Goal: Information Seeking & Learning: Check status

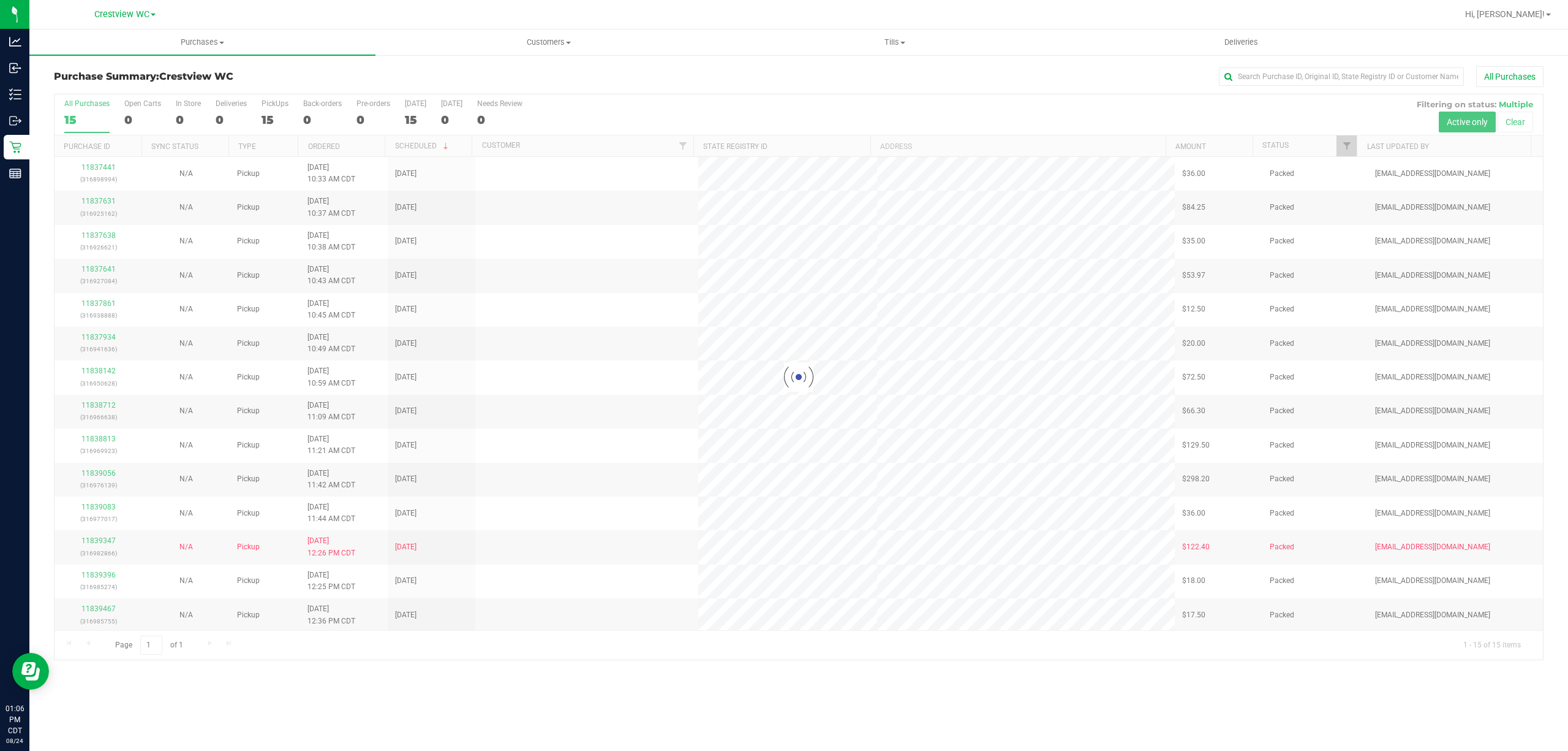
click at [0, 0] on p "Reports" at bounding box center [0, 0] width 0 height 0
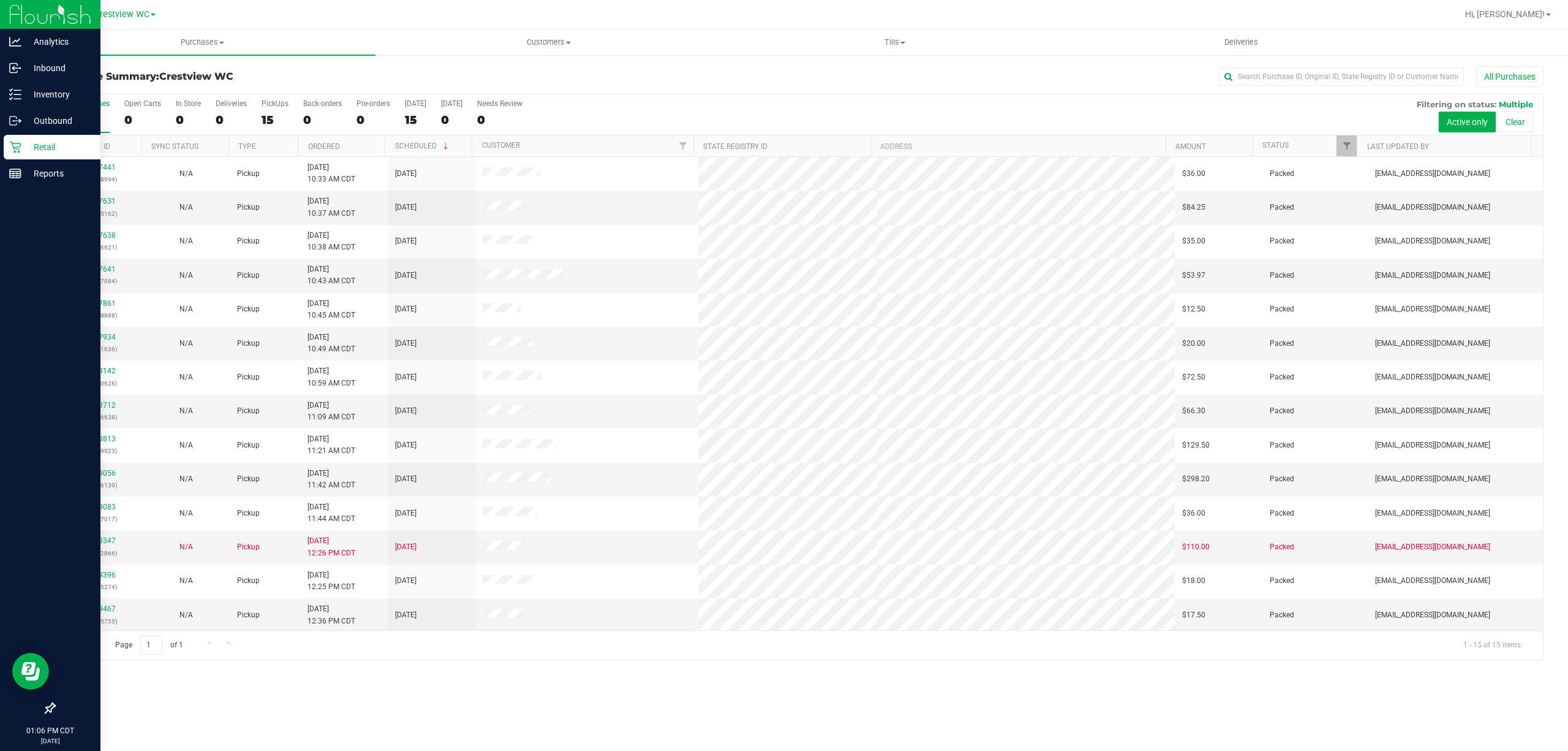
click at [35, 158] on link "Retail" at bounding box center [50, 148] width 100 height 26
click at [42, 182] on div "Reports" at bounding box center [52, 173] width 97 height 25
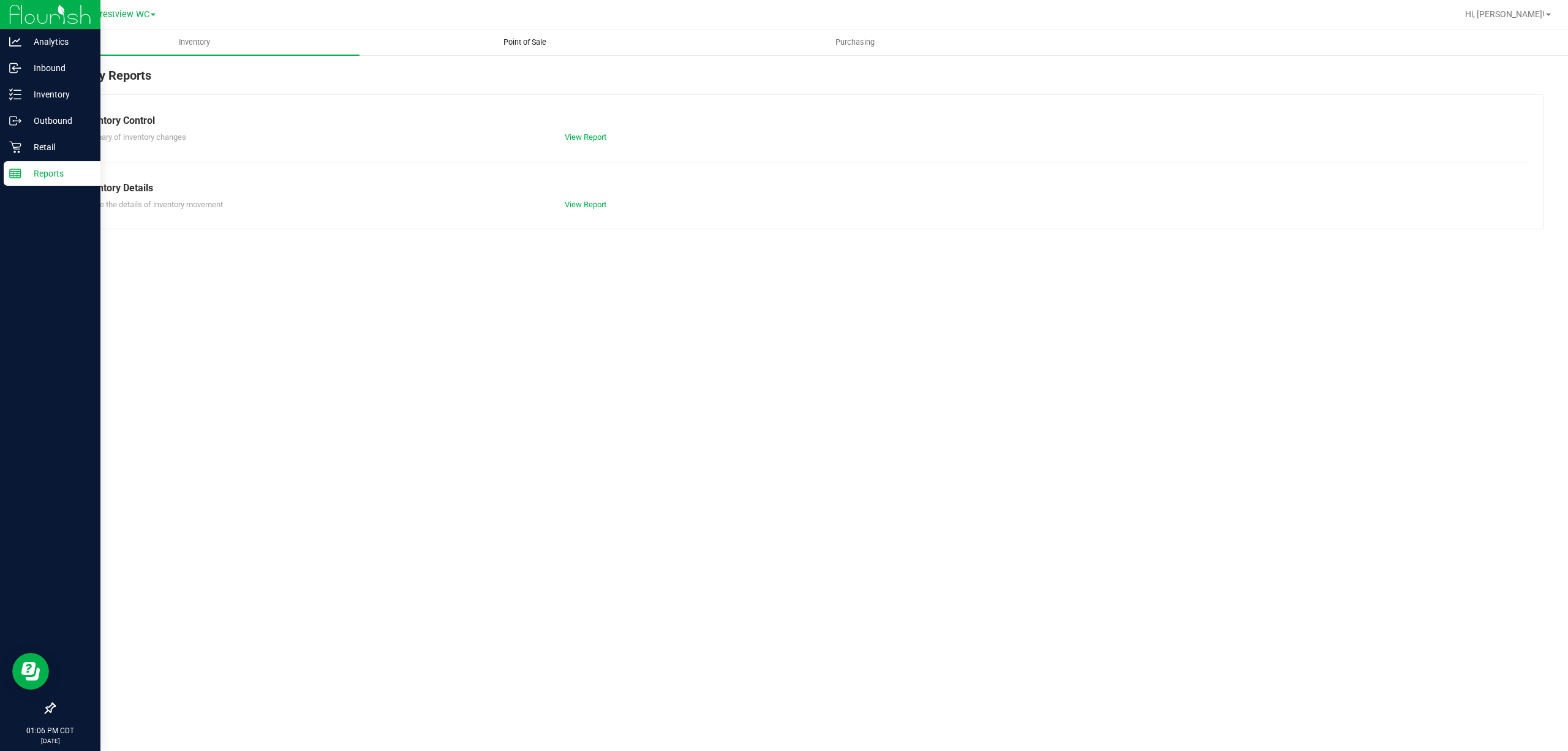
click at [490, 43] on span "Point of Sale" at bounding box center [524, 42] width 76 height 11
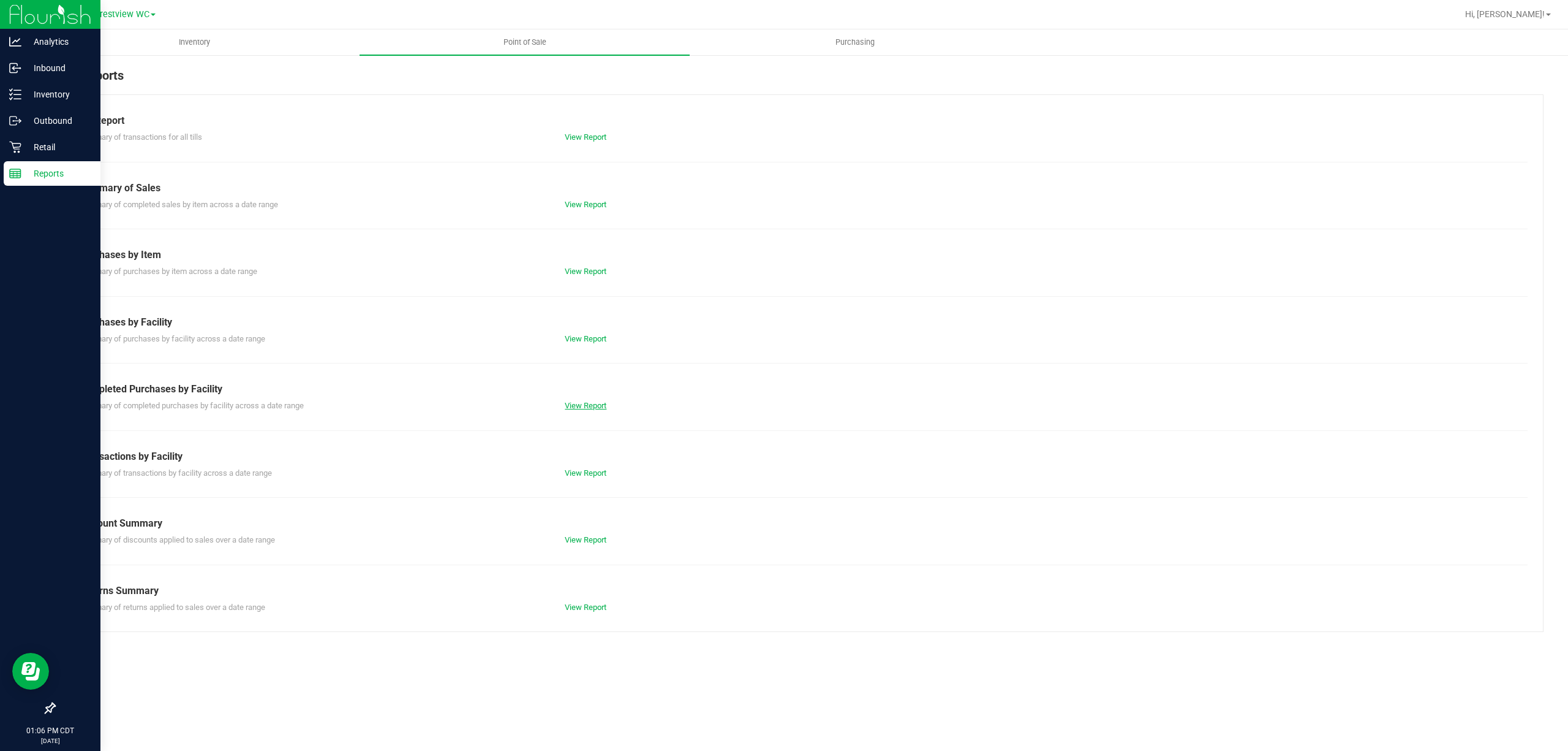
drag, startPoint x: 562, startPoint y: 412, endPoint x: 582, endPoint y: 403, distance: 21.9
click at [569, 409] on div "View Report" at bounding box center [677, 405] width 243 height 12
click at [582, 403] on link "View Report" at bounding box center [586, 406] width 42 height 9
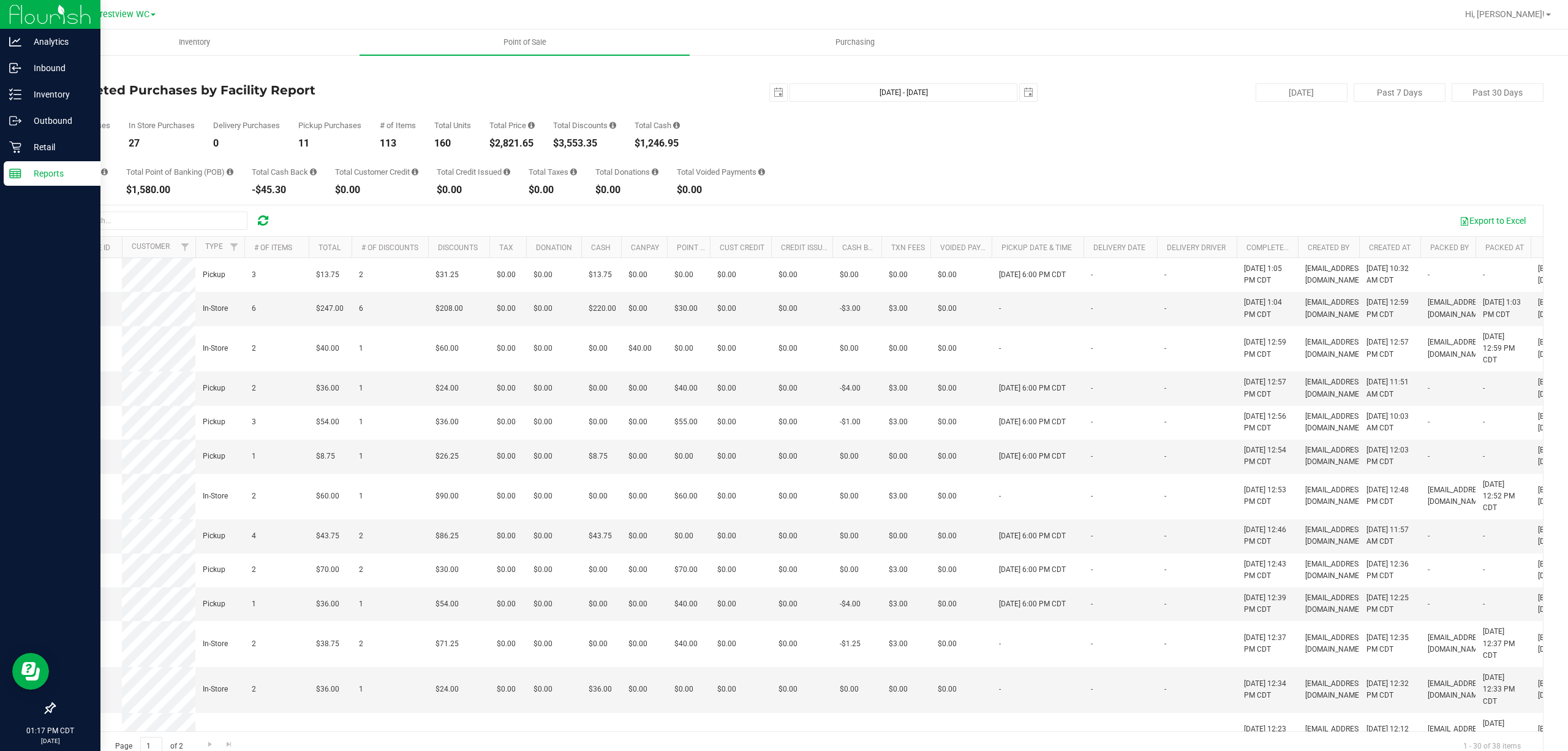
click at [40, 172] on p "Reports" at bounding box center [58, 174] width 74 height 15
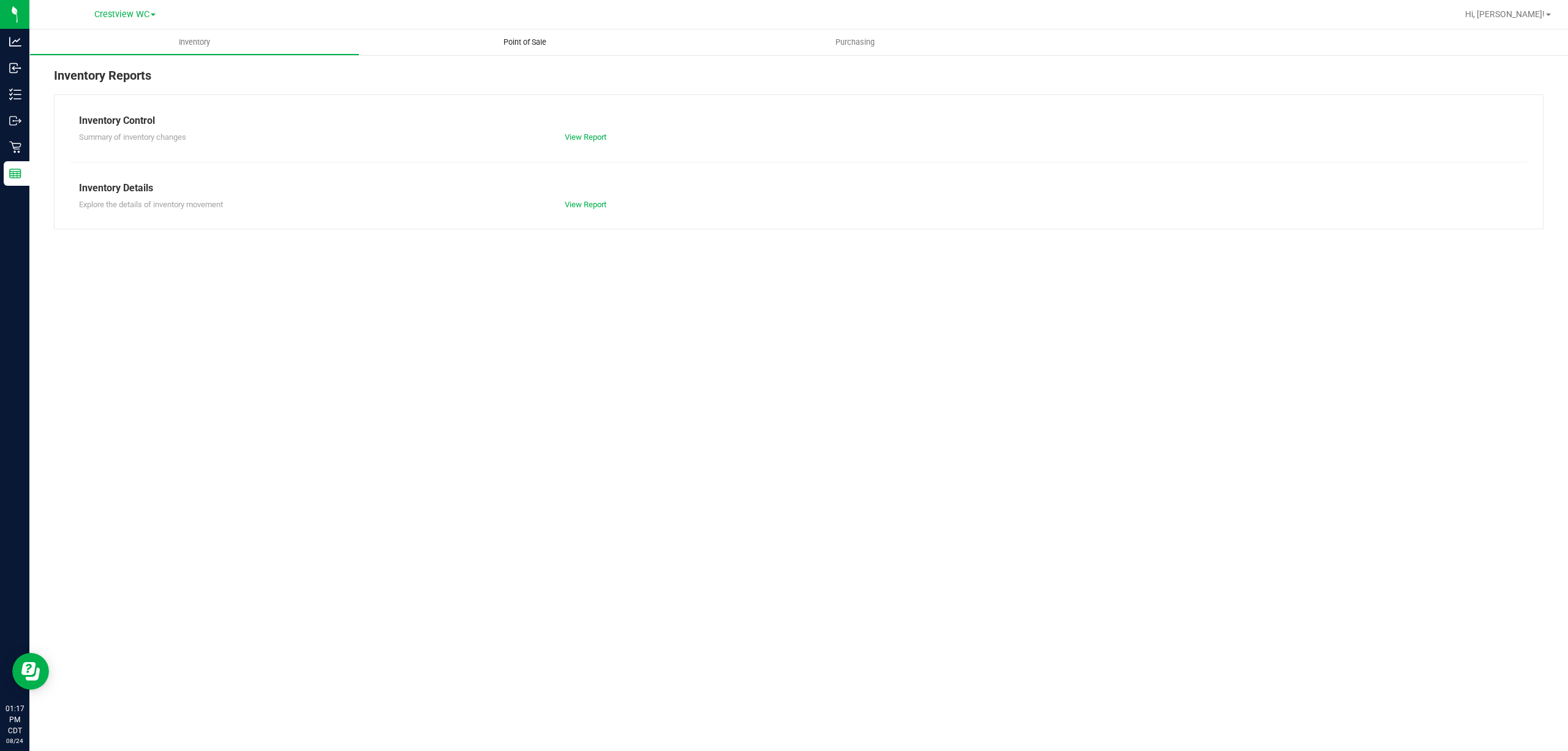
click at [531, 33] on uib-tab-heading "Point of Sale" at bounding box center [525, 42] width 331 height 26
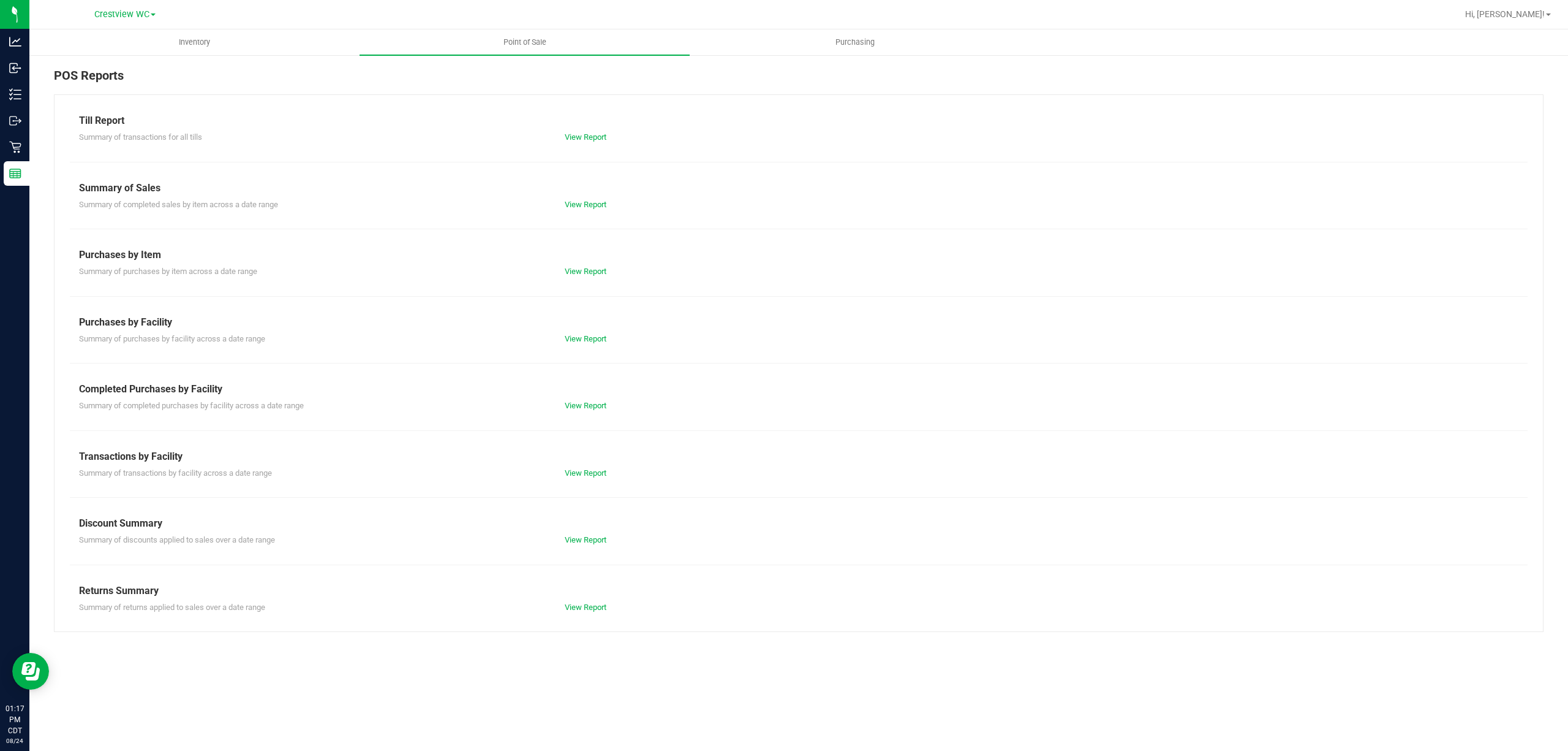
click at [592, 400] on div "View Report" at bounding box center [677, 405] width 243 height 12
click at [193, 48] on uib-tab-heading "Inventory" at bounding box center [195, 42] width 329 height 25
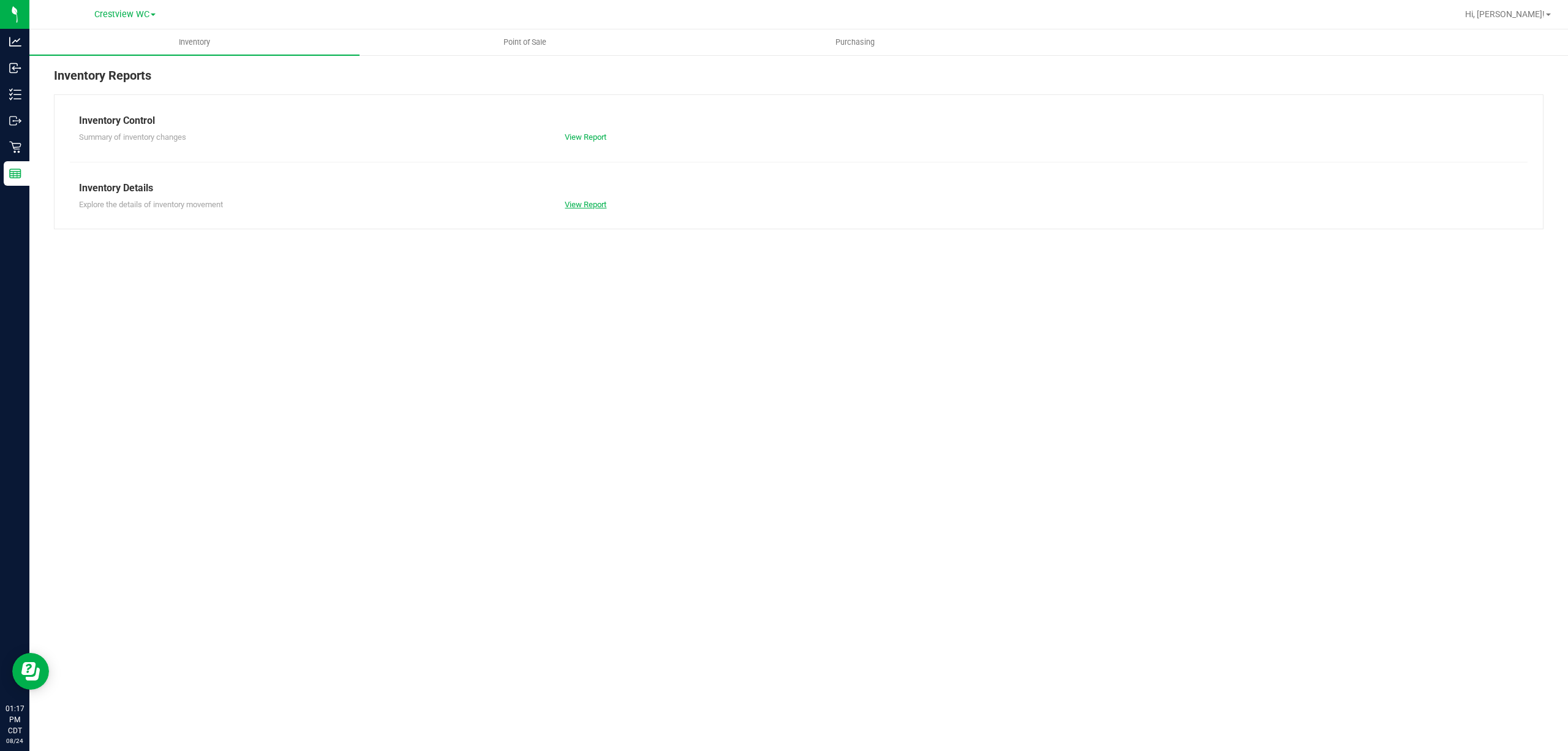
click at [566, 204] on link "View Report" at bounding box center [586, 205] width 42 height 9
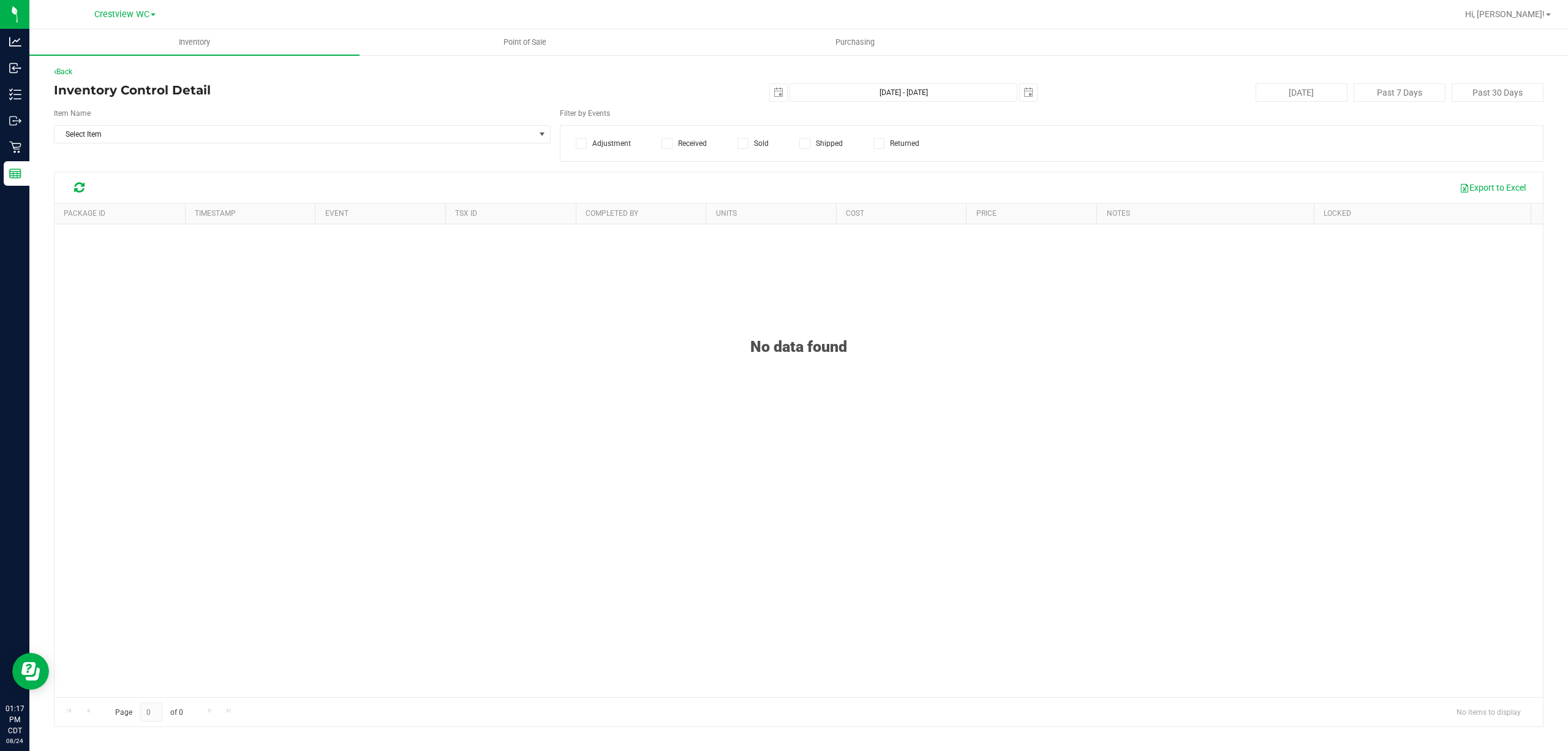
click at [263, 148] on div "Item Name Select Item Select Item 15mL Bottle 1mL CR Glass Dropper 30mL Bottle …" at bounding box center [799, 134] width 1490 height 54
click at [270, 140] on span "Select Item" at bounding box center [295, 134] width 480 height 17
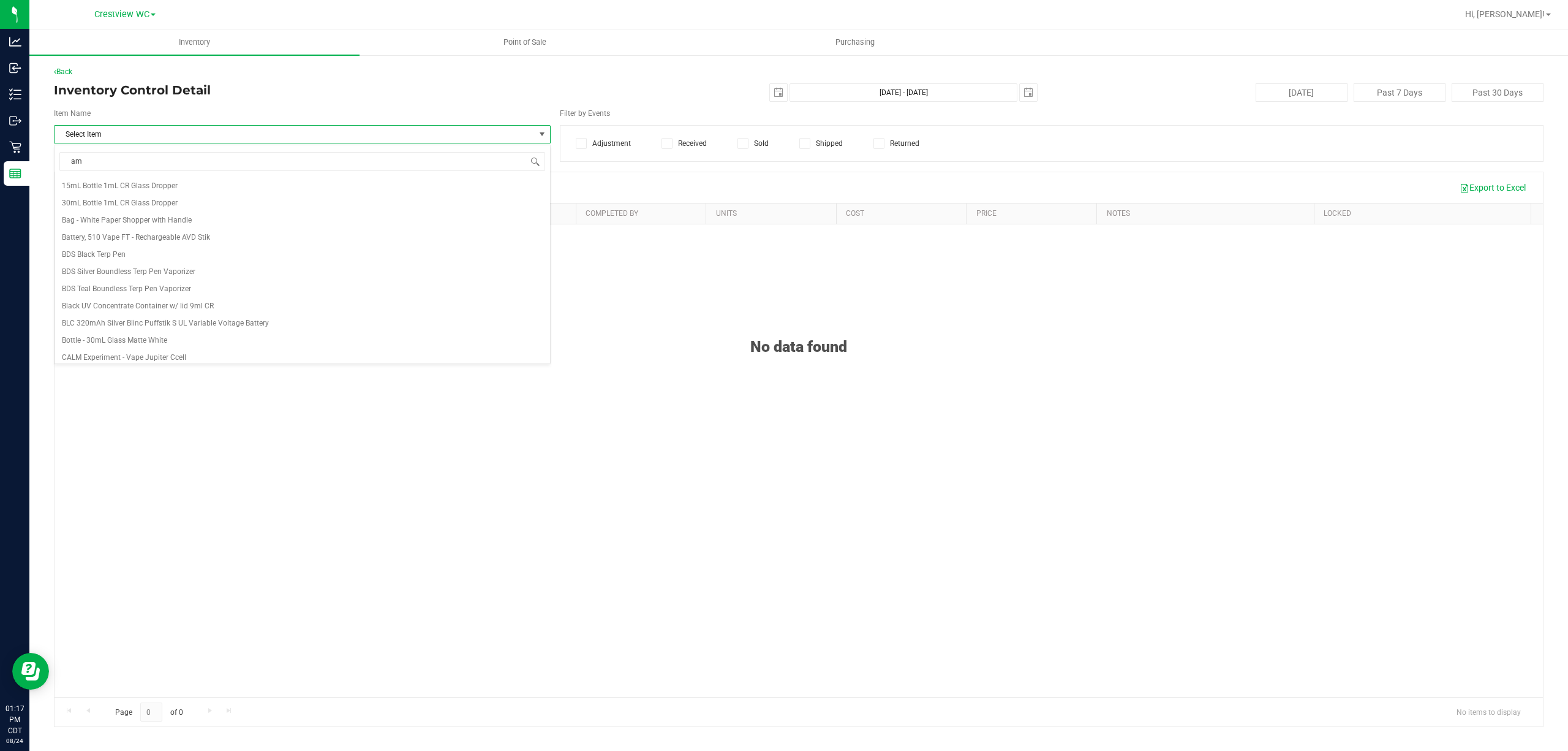
type input "aml"
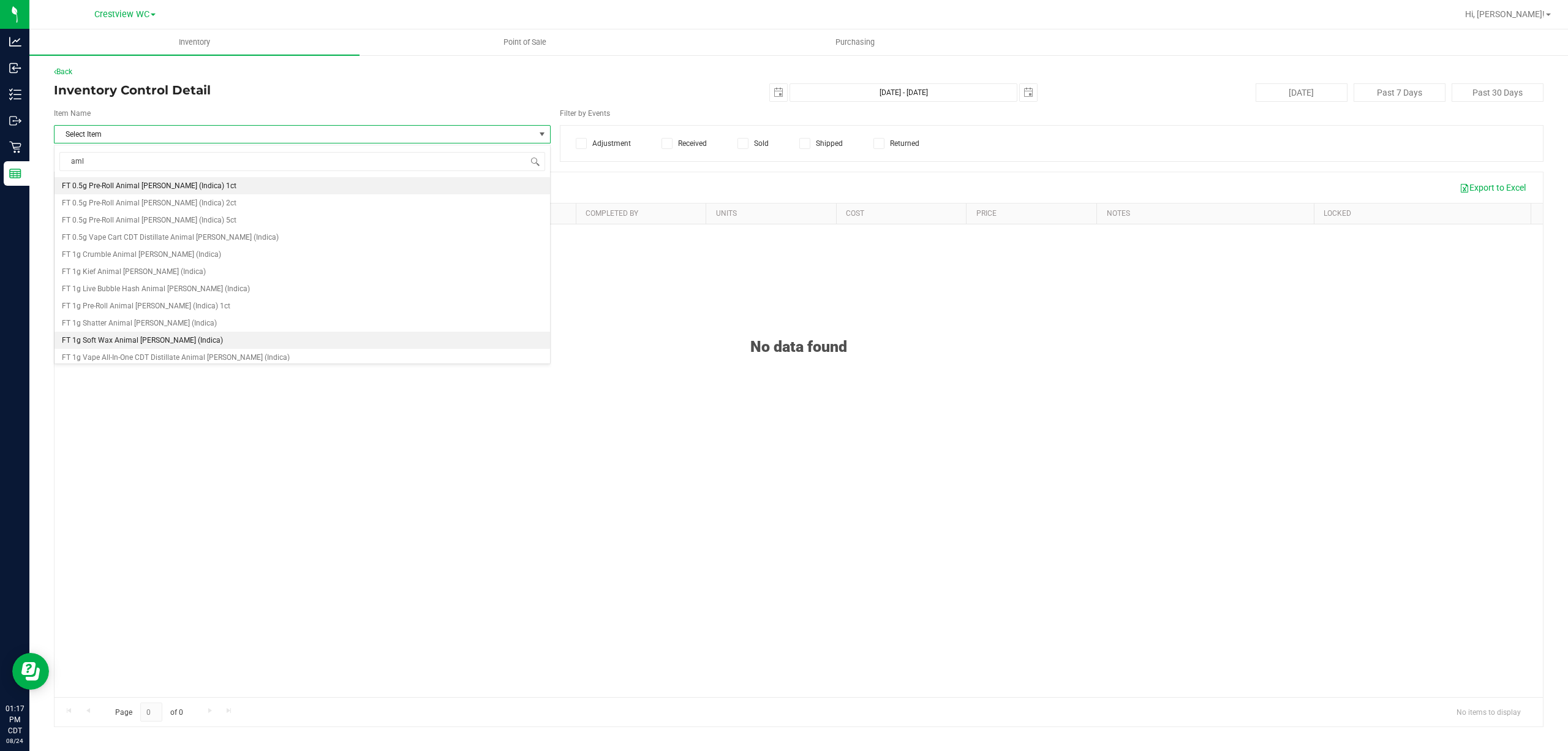
scroll to position [81, 0]
click at [219, 327] on li "FT 3.5g Cannabis Flower Animal [PERSON_NAME] (Indica)" at bounding box center [302, 327] width 496 height 17
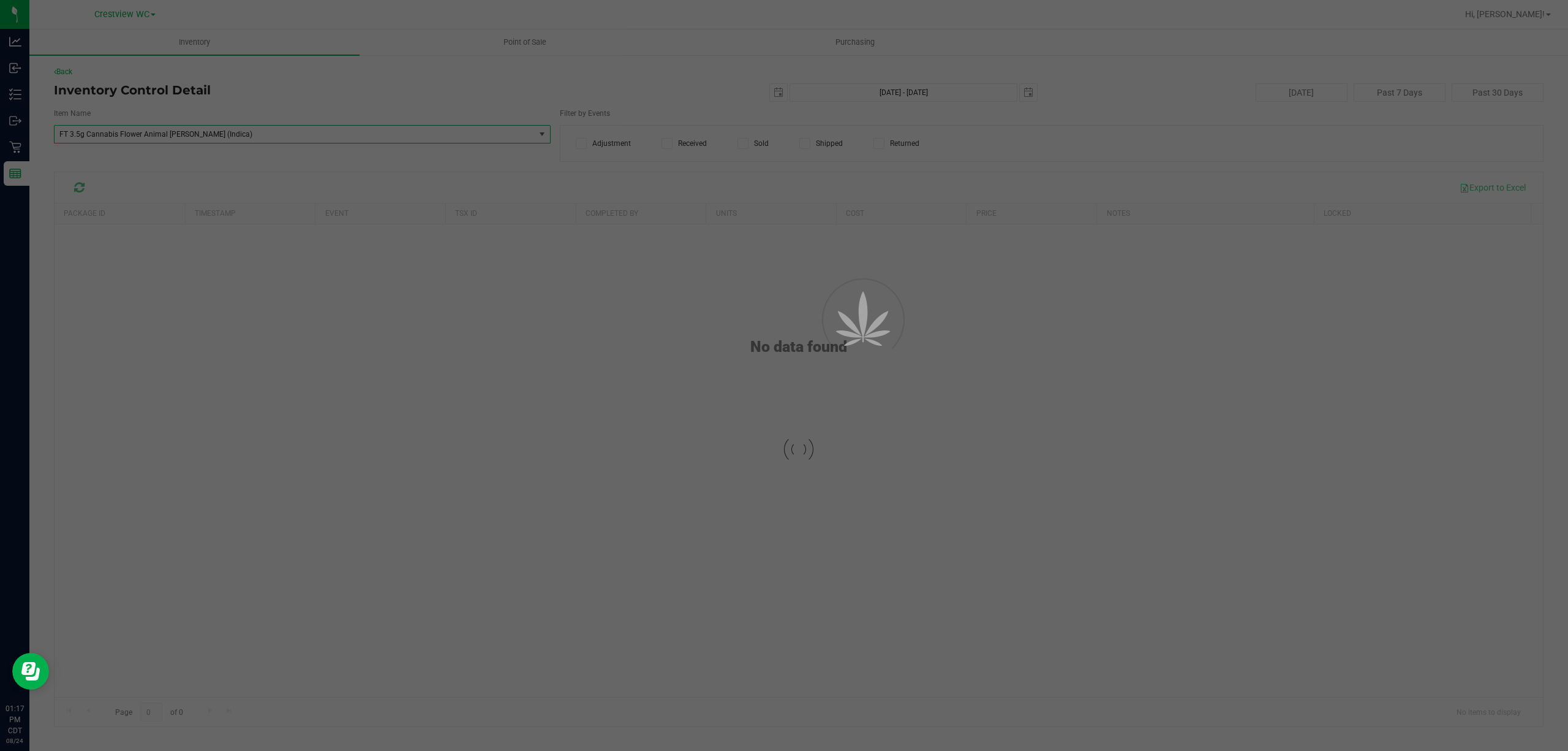
scroll to position [44791, 0]
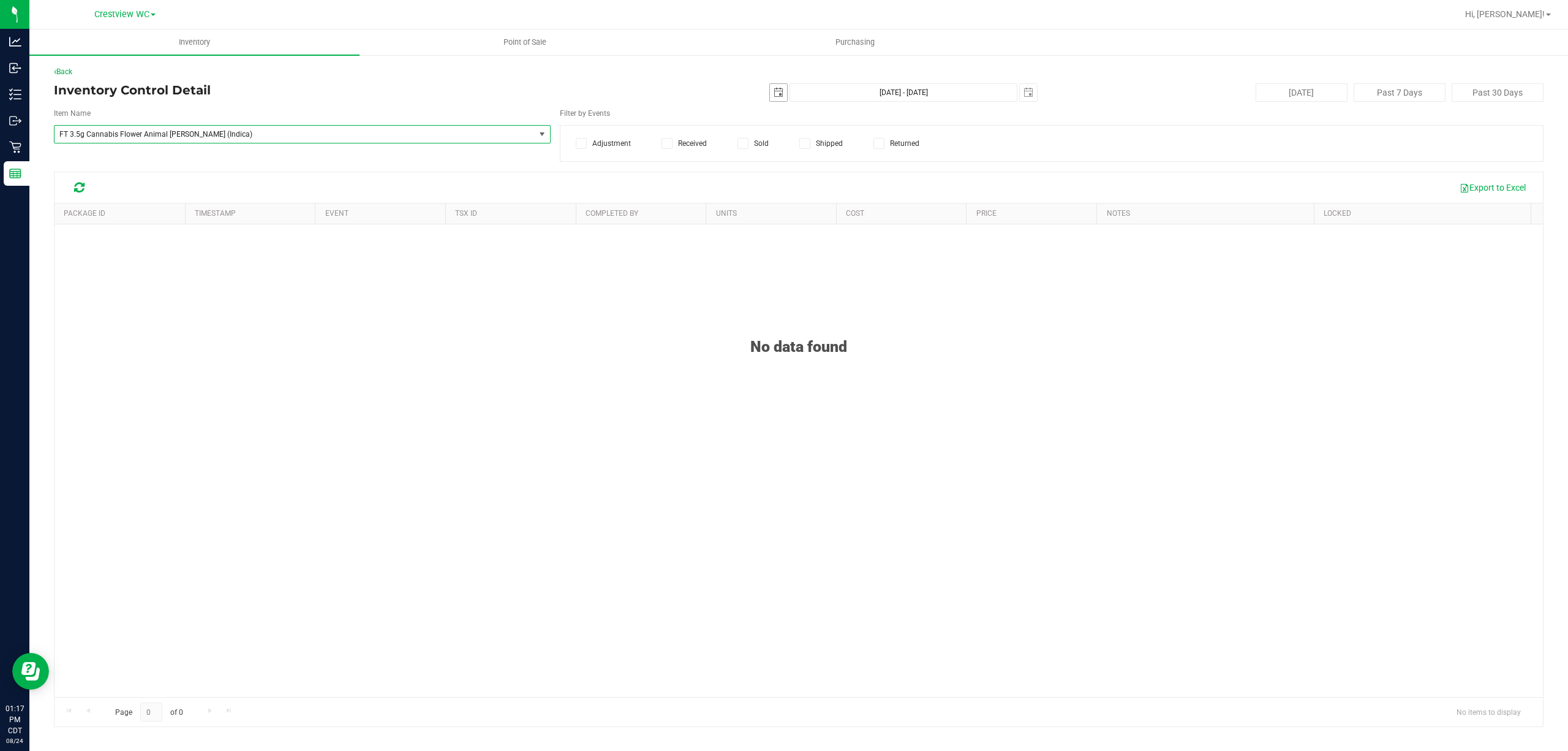
click at [777, 90] on span "select" at bounding box center [778, 92] width 10 height 10
click at [838, 217] on link "20" at bounding box center [834, 217] width 17 height 19
type input "[DATE]"
type input "[DATE] - [DATE]"
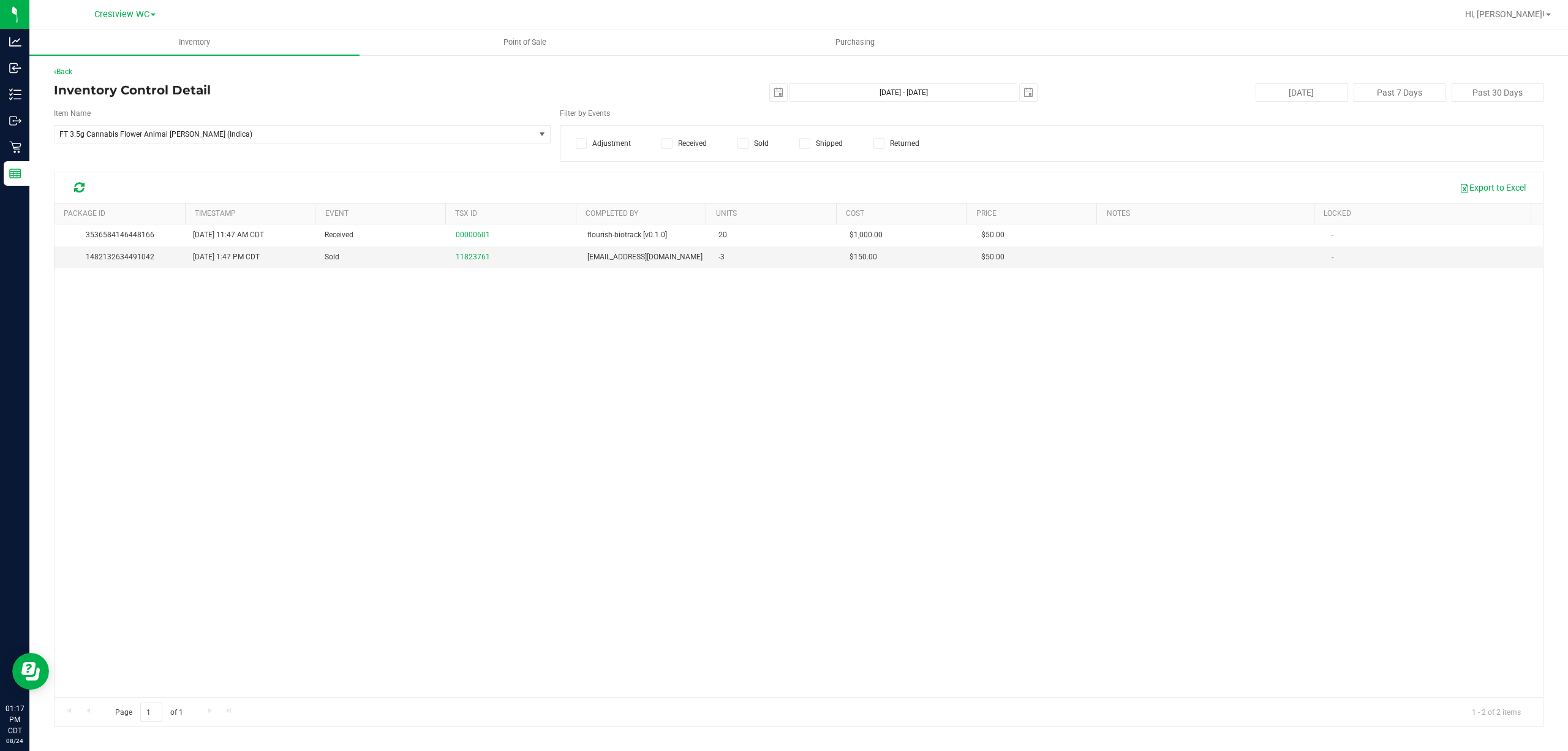
click at [933, 533] on div "3536584146448166 [DATE] 11:47 AM CDT Received 00000601 flourish-biotrack [v0.1.…" at bounding box center [799, 461] width 1489 height 473
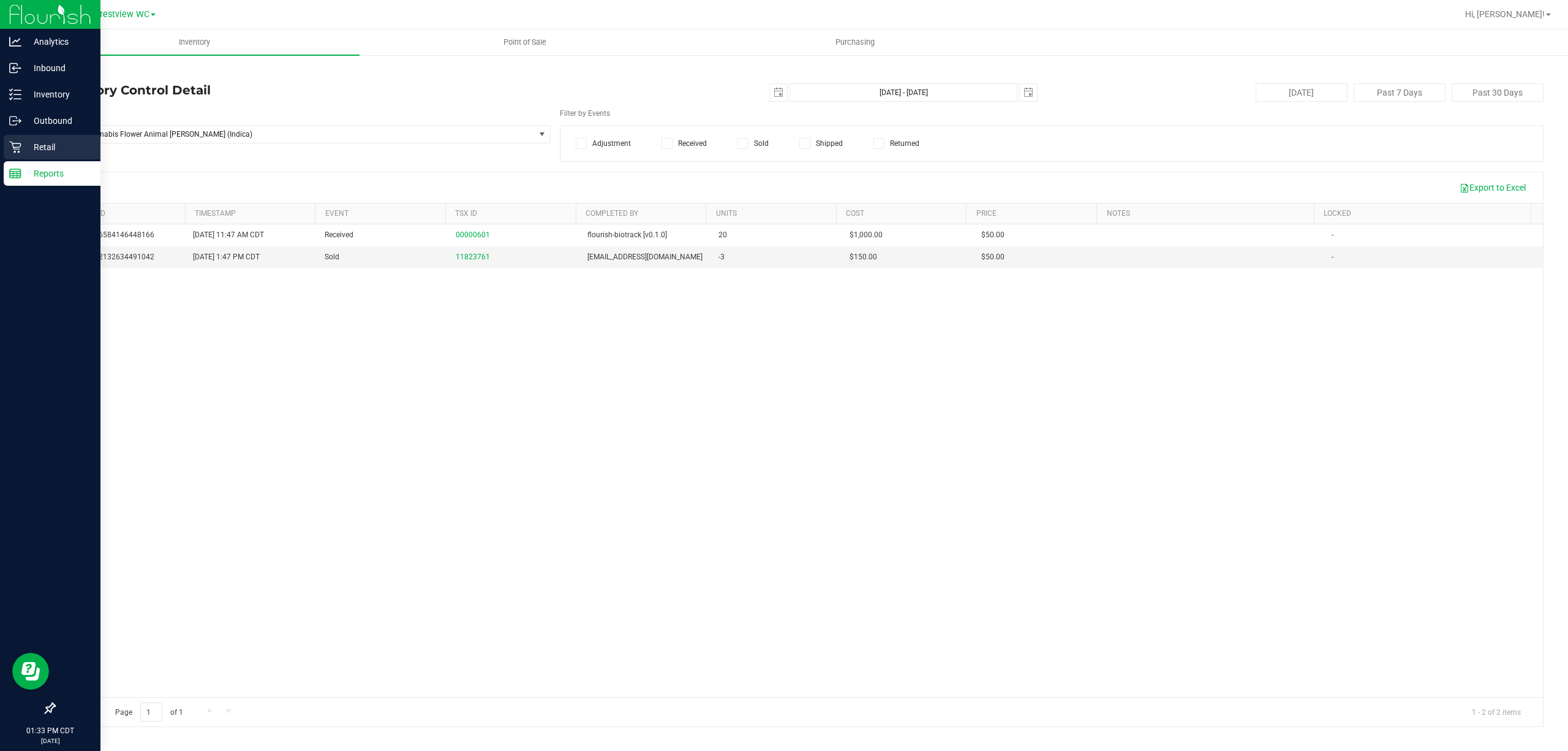
click at [5, 153] on div "Retail" at bounding box center [52, 147] width 97 height 25
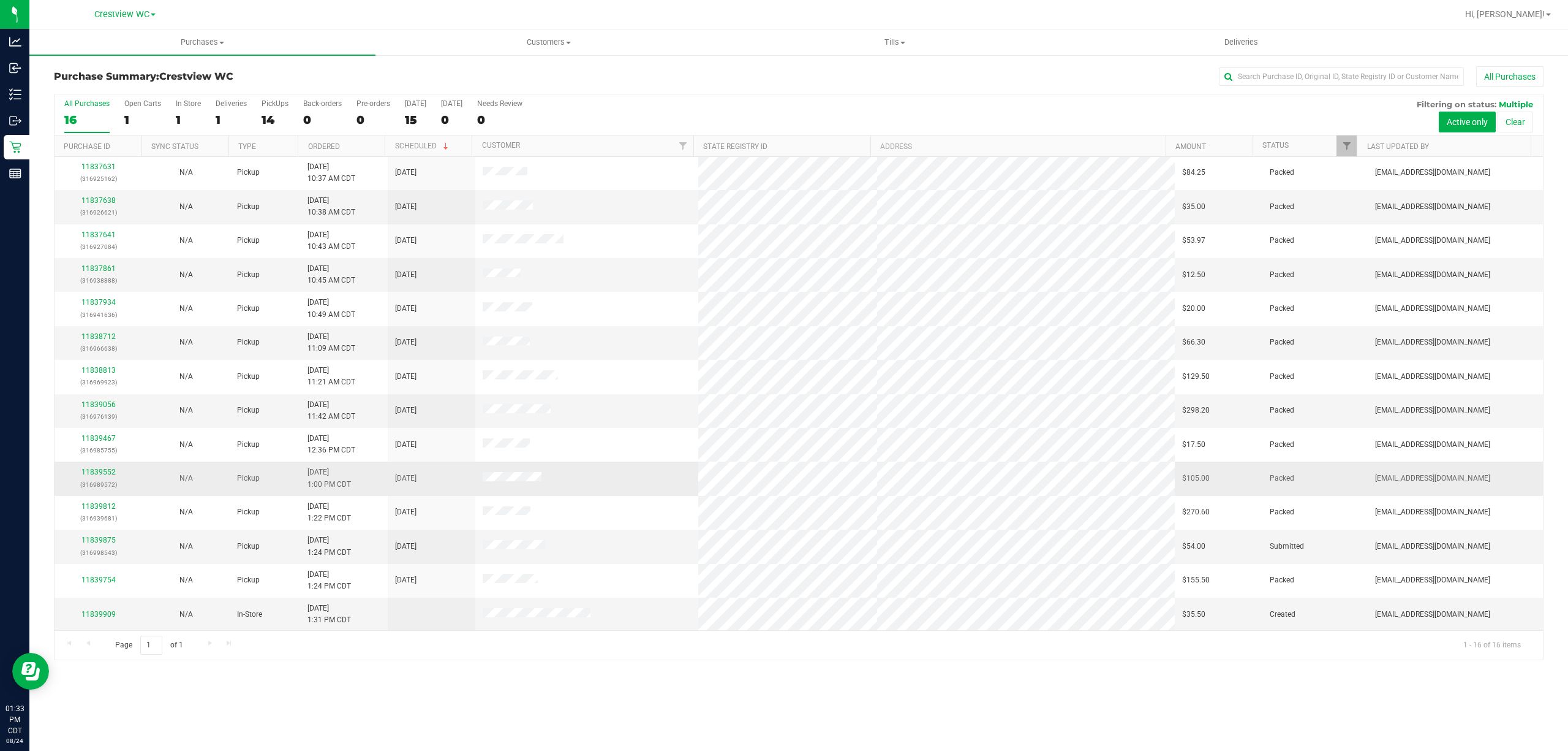
scroll to position [72, 0]
click at [107, 542] on link "11839875" at bounding box center [99, 538] width 35 height 8
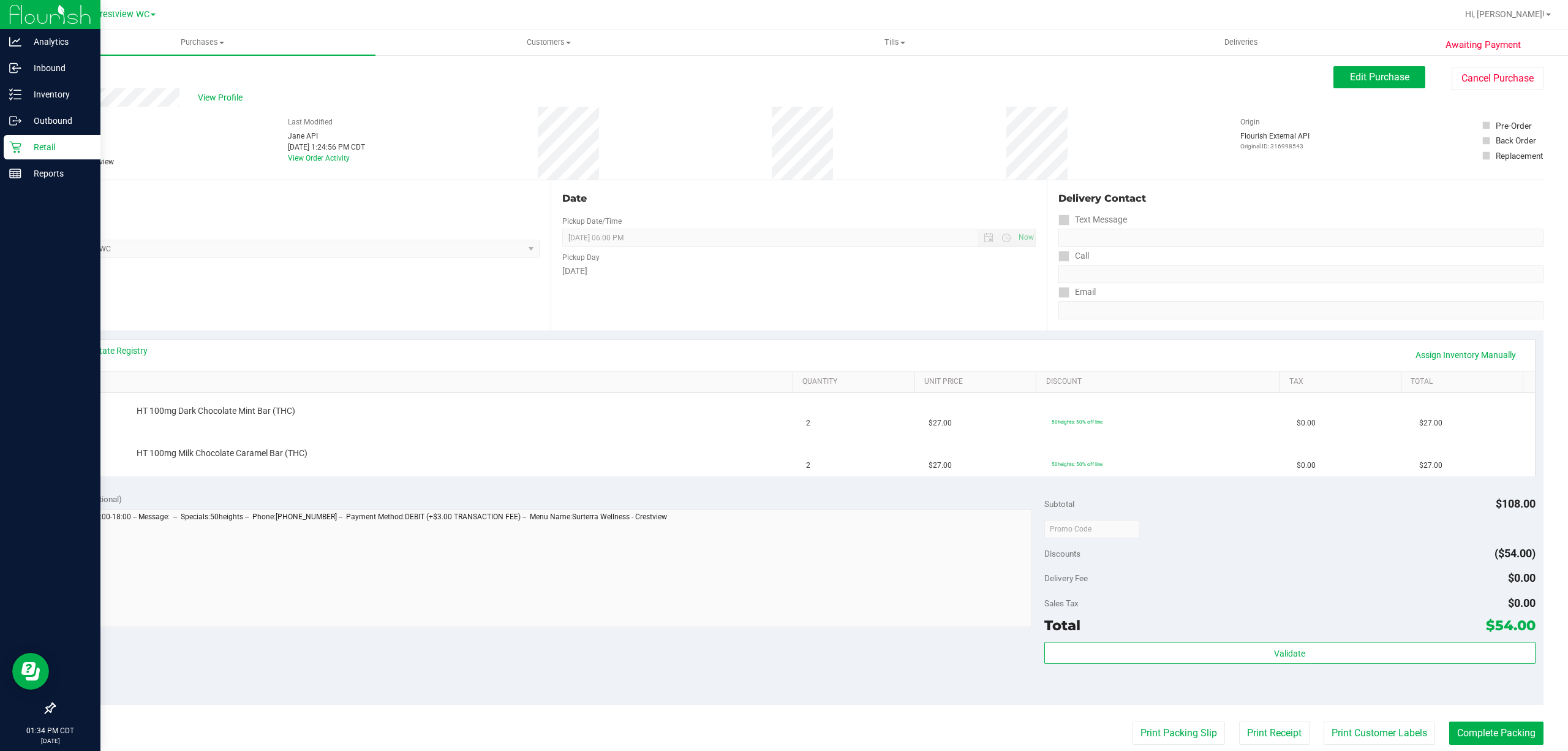
click at [14, 147] on icon at bounding box center [15, 147] width 12 height 12
